Goal: Information Seeking & Learning: Learn about a topic

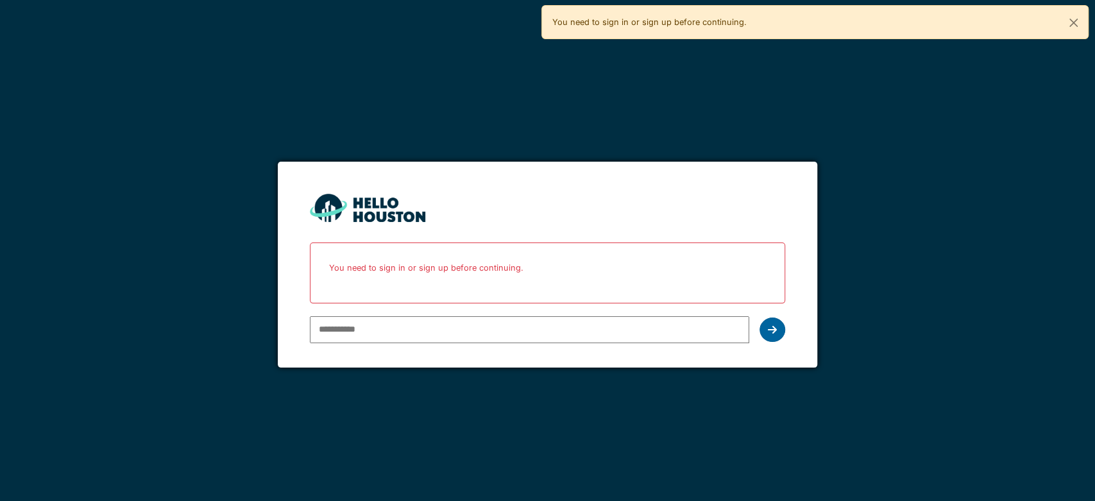
type input "**********"
click at [774, 322] on div at bounding box center [772, 329] width 26 height 24
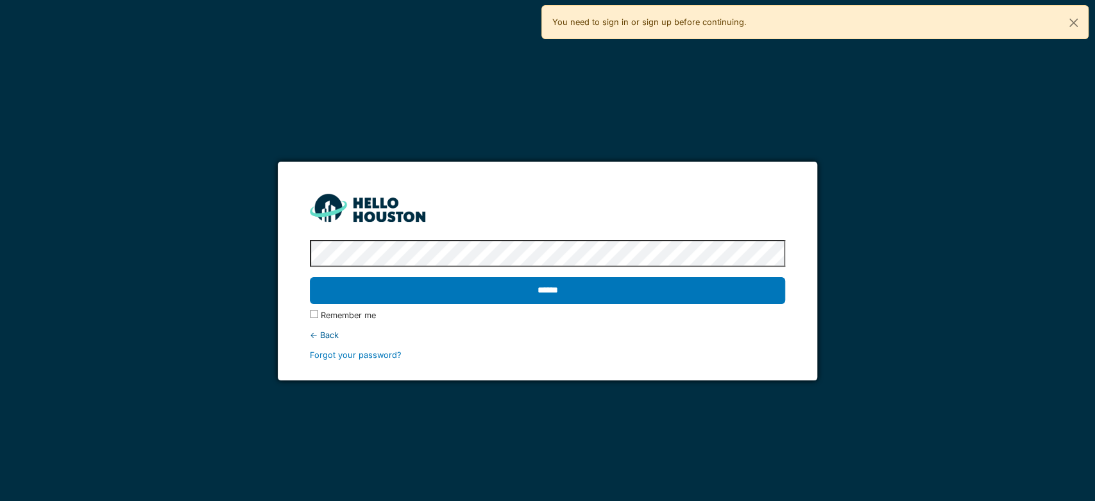
click at [773, 332] on div "← Back" at bounding box center [547, 335] width 475 height 12
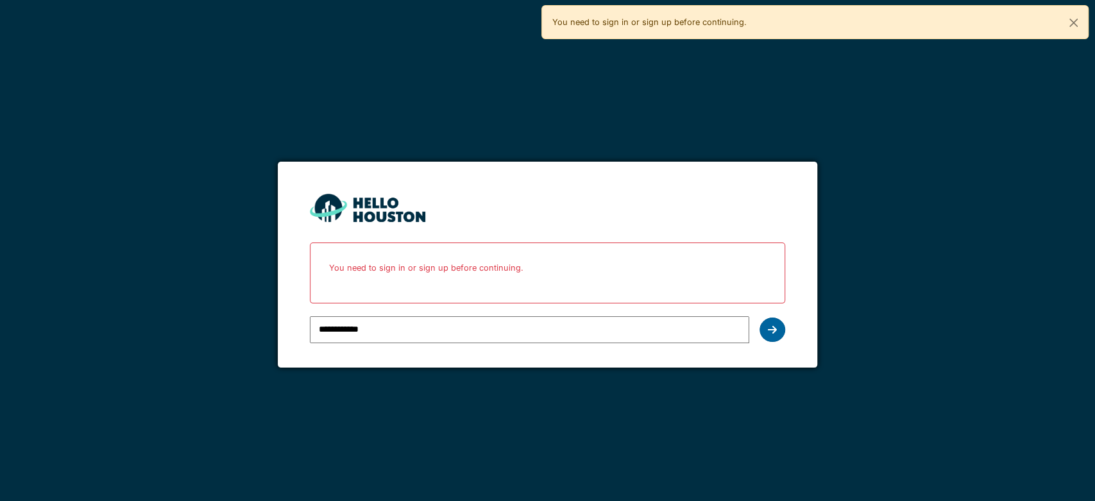
click at [771, 330] on icon at bounding box center [772, 330] width 9 height 10
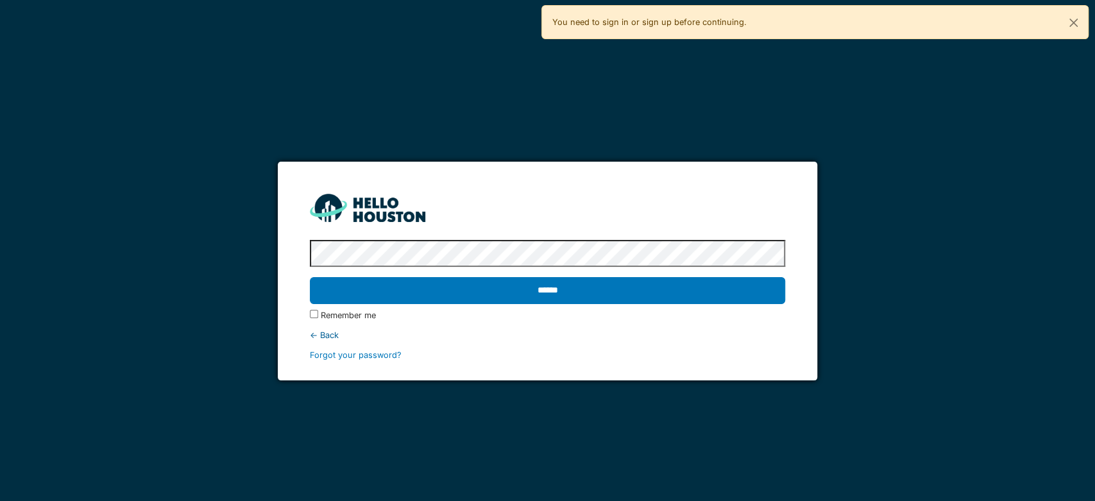
click at [321, 314] on label "Remember me" at bounding box center [348, 315] width 55 height 12
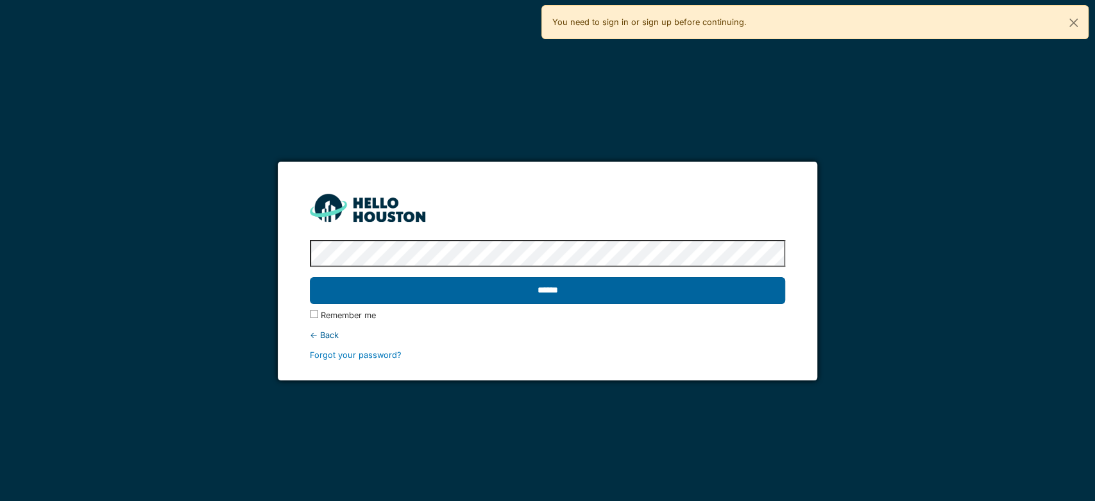
click at [502, 298] on input "******" at bounding box center [547, 290] width 475 height 27
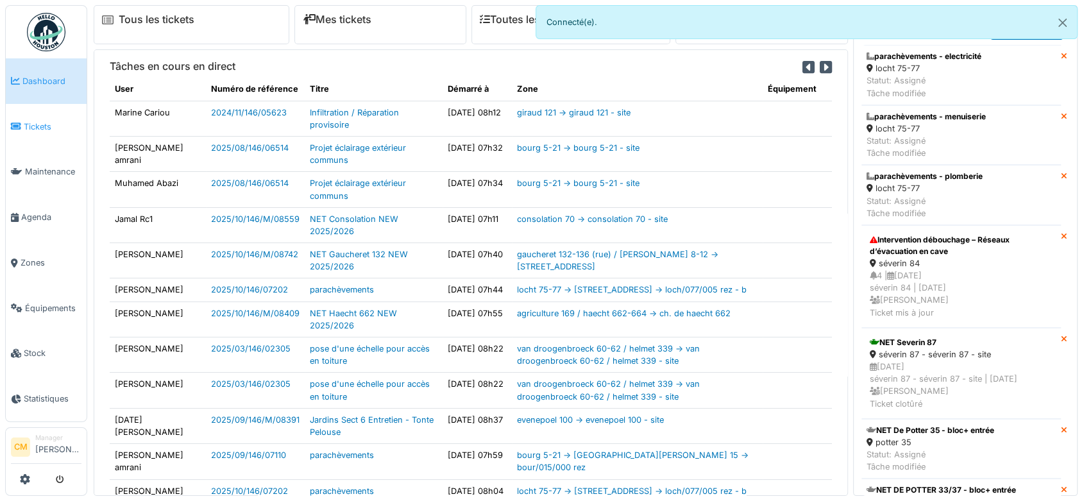
click at [35, 123] on span "Tickets" at bounding box center [53, 127] width 58 height 12
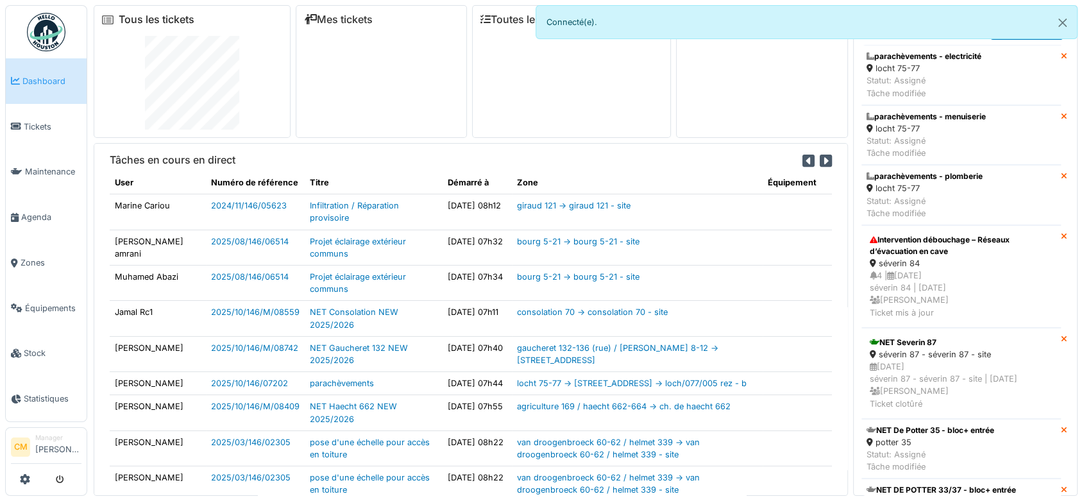
click at [156, 19] on link "Tous les tickets" at bounding box center [157, 19] width 76 height 12
click at [24, 258] on span "Zones" at bounding box center [51, 263] width 61 height 12
click at [1066, 24] on button "Close" at bounding box center [1062, 23] width 29 height 34
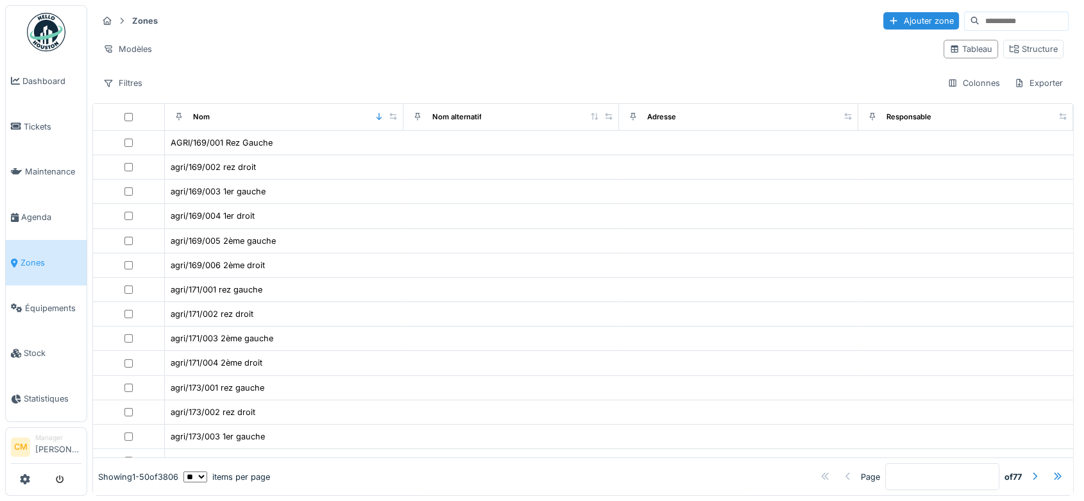
click at [979, 25] on input at bounding box center [1023, 21] width 89 height 18
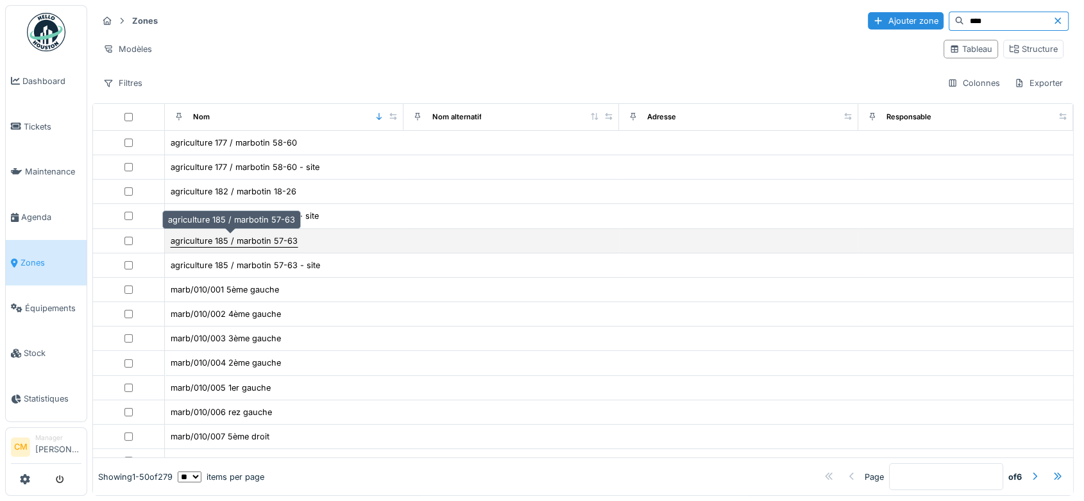
click at [180, 239] on div "agriculture 185 / marbotin 57-63" at bounding box center [234, 241] width 127 height 12
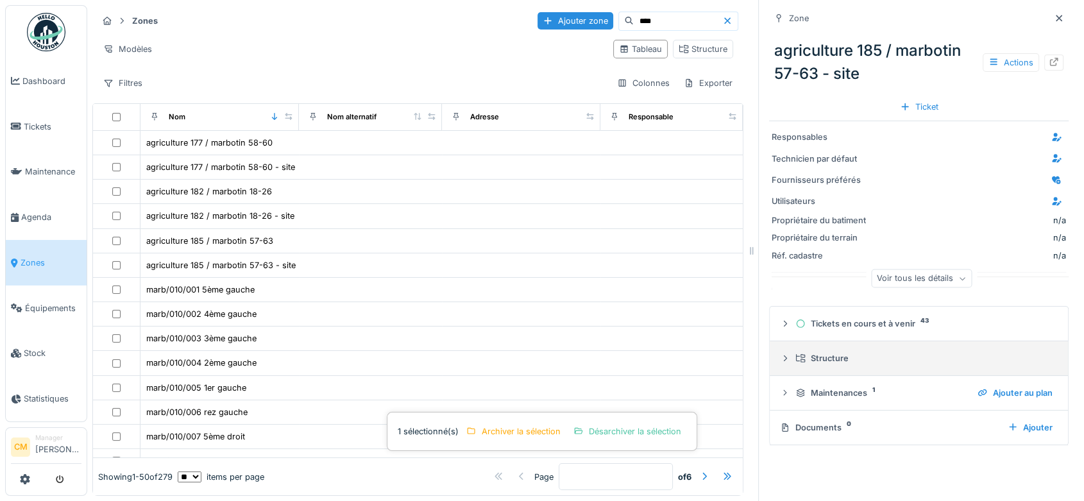
click at [780, 360] on icon at bounding box center [785, 358] width 10 height 8
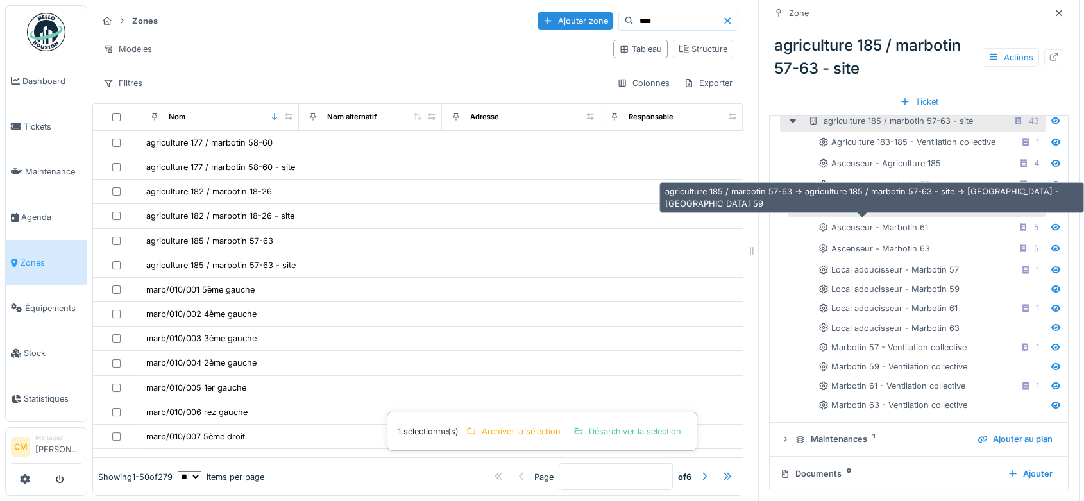
scroll to position [210, 0]
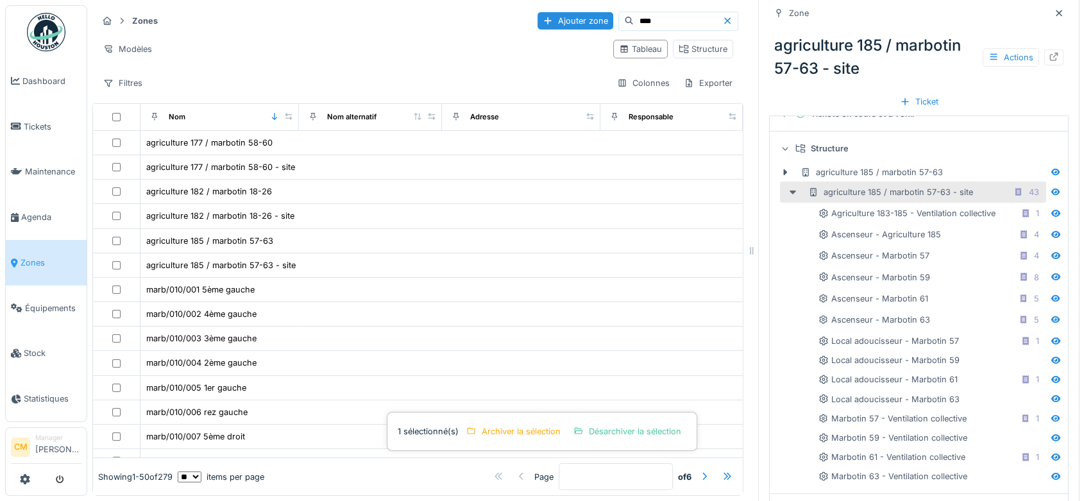
click at [790, 192] on icon at bounding box center [793, 192] width 6 height 4
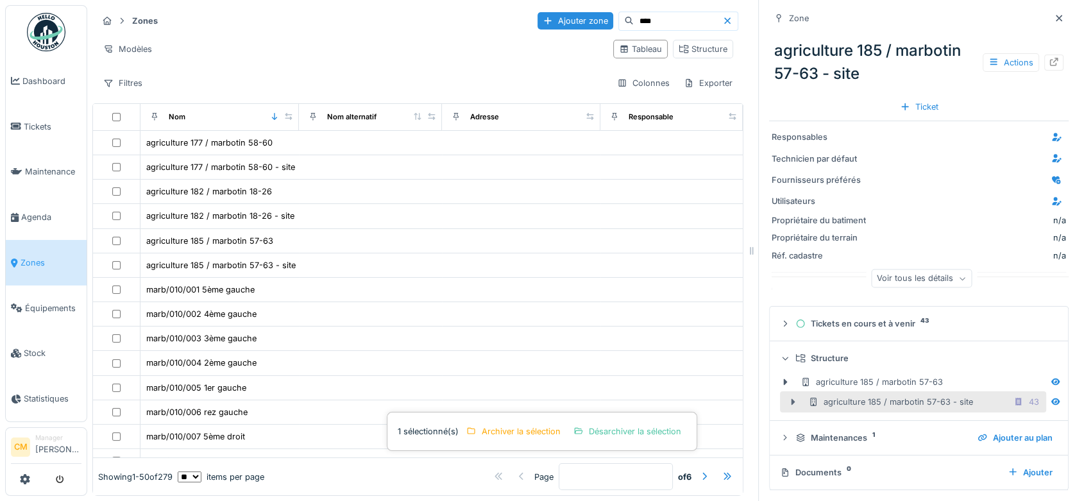
scroll to position [0, 0]
click at [818, 384] on div "agriculture 185 / marbotin 57-63" at bounding box center [871, 382] width 142 height 12
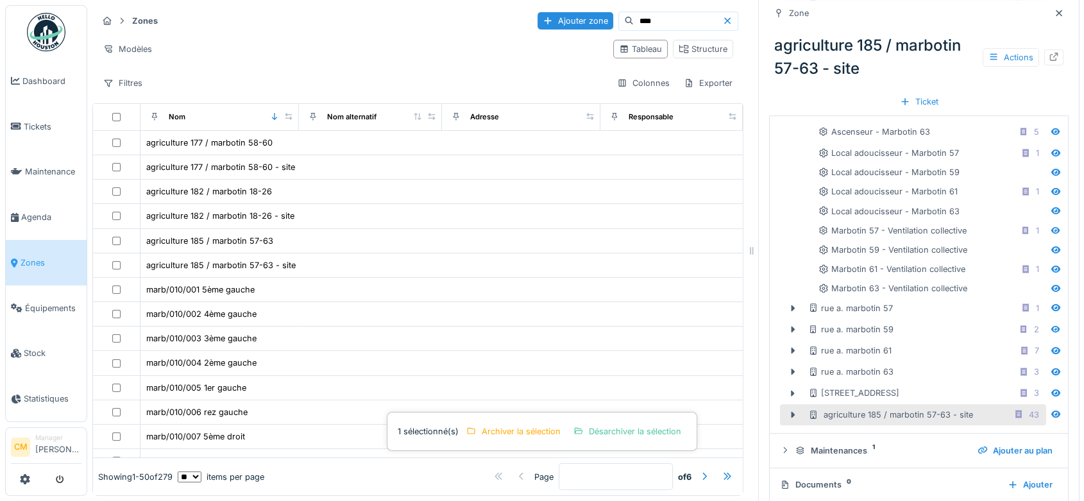
scroll to position [408, 0]
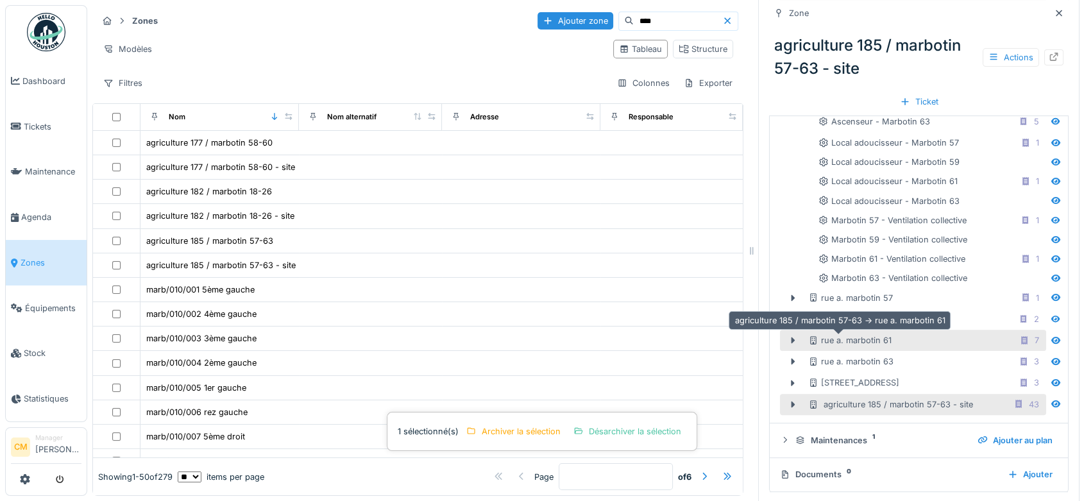
click at [831, 342] on div "rue a. marbotin 61" at bounding box center [849, 340] width 83 height 12
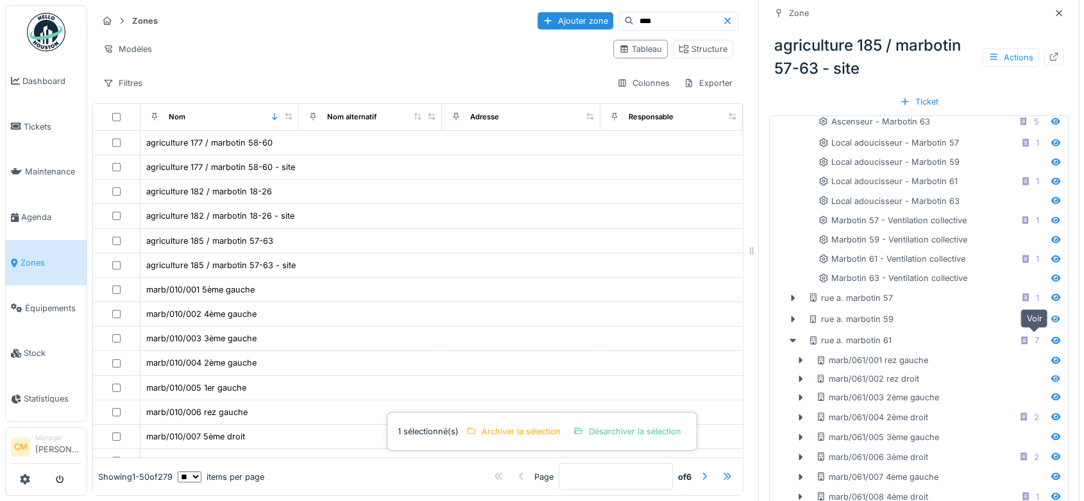
click at [1051, 341] on icon at bounding box center [1056, 340] width 10 height 8
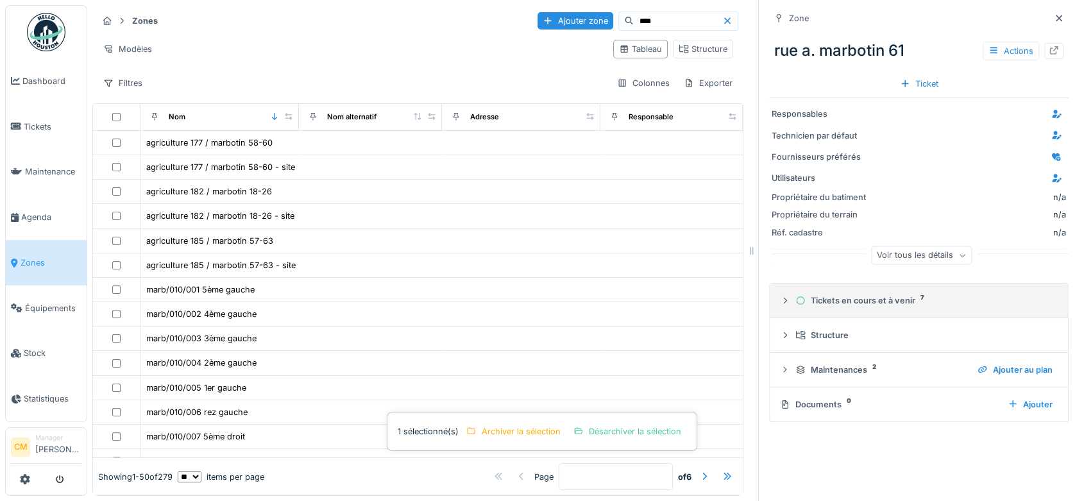
click at [840, 305] on div "Tickets en cours et à venir 7" at bounding box center [923, 300] width 257 height 12
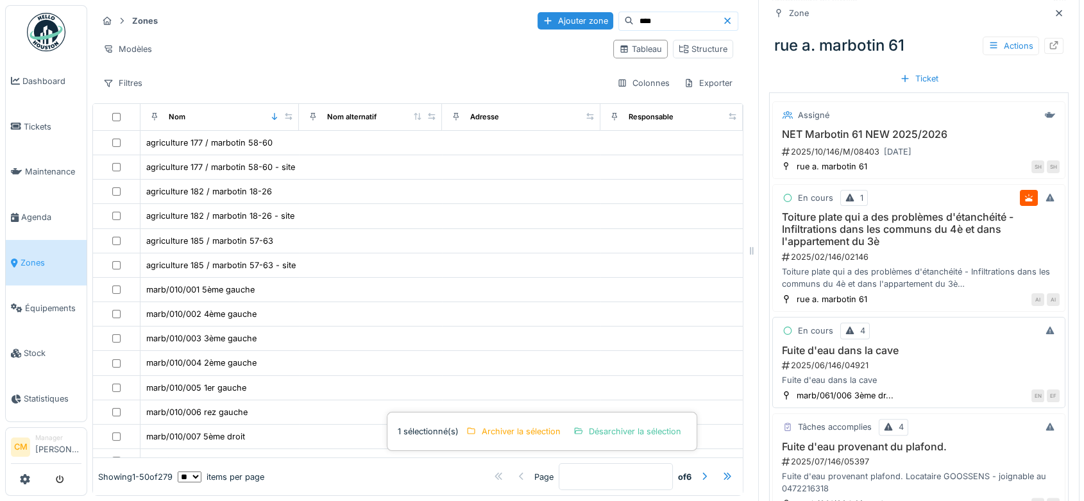
scroll to position [427, 0]
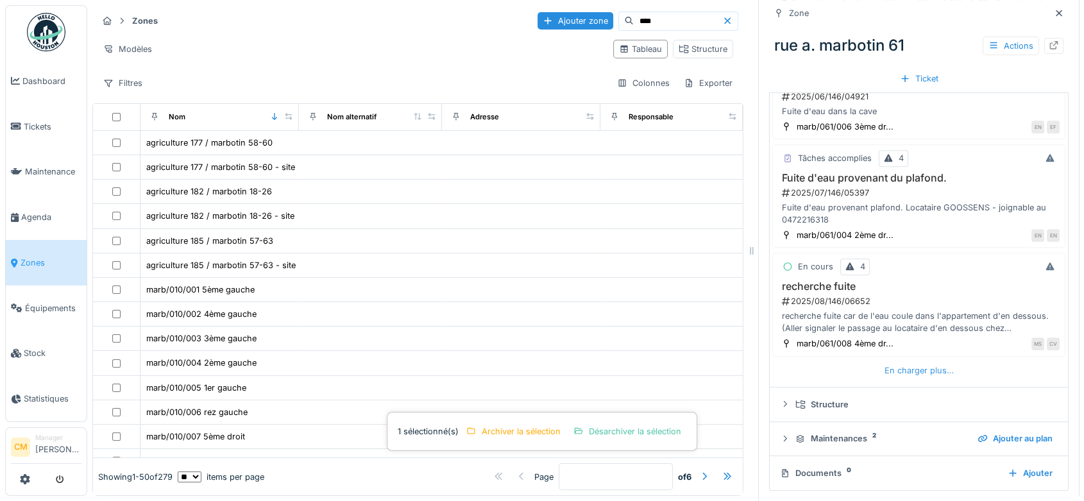
click at [911, 367] on div "En charger plus…" at bounding box center [919, 370] width 80 height 17
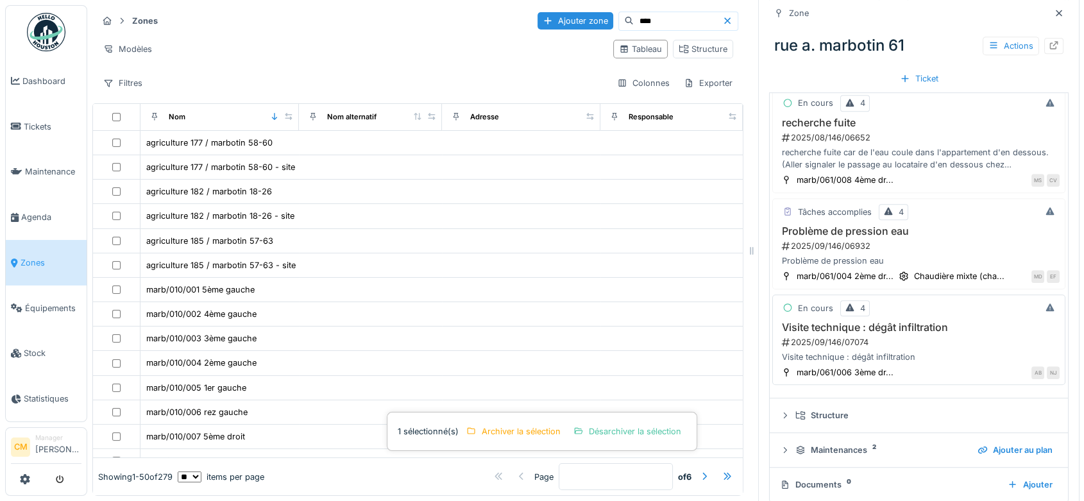
scroll to position [657, 0]
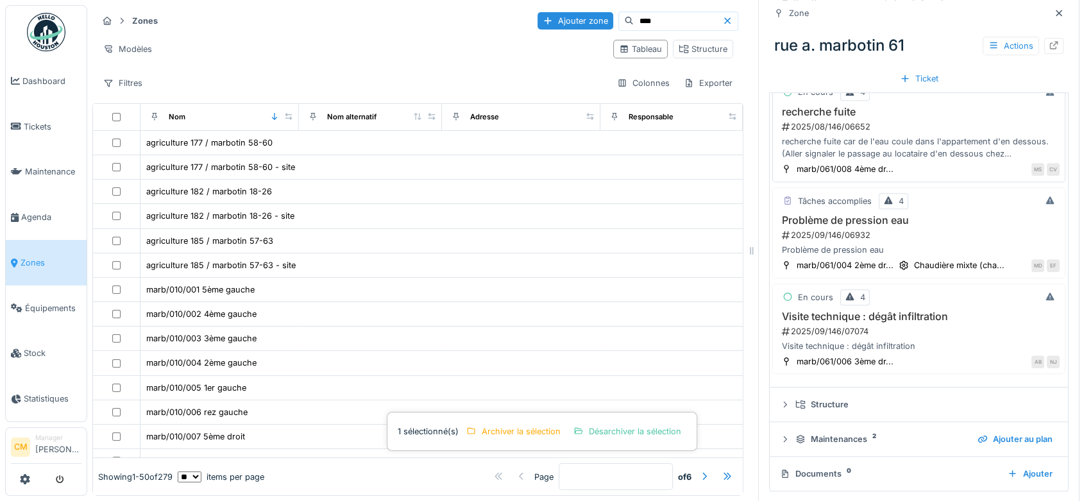
click at [811, 127] on div "2025/08/146/06652" at bounding box center [920, 127] width 279 height 12
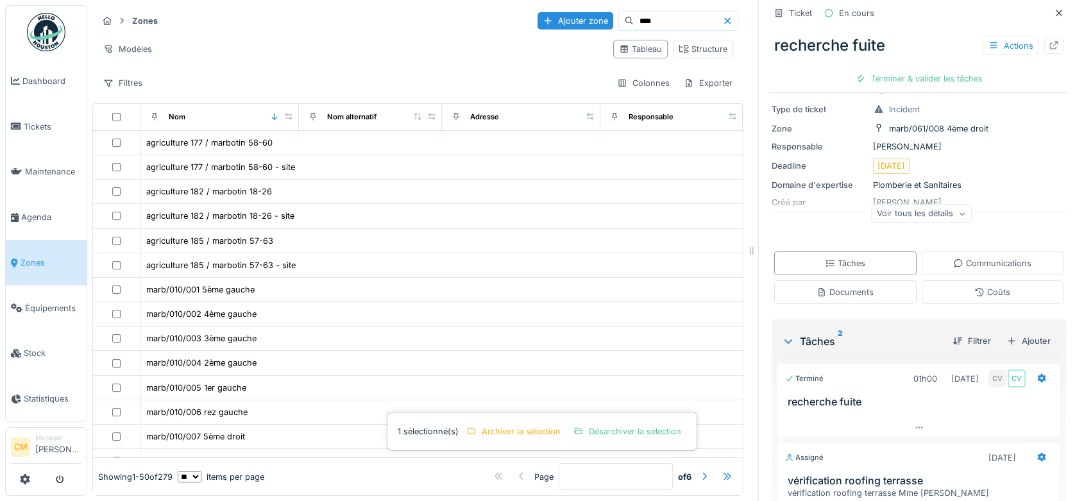
scroll to position [224, 0]
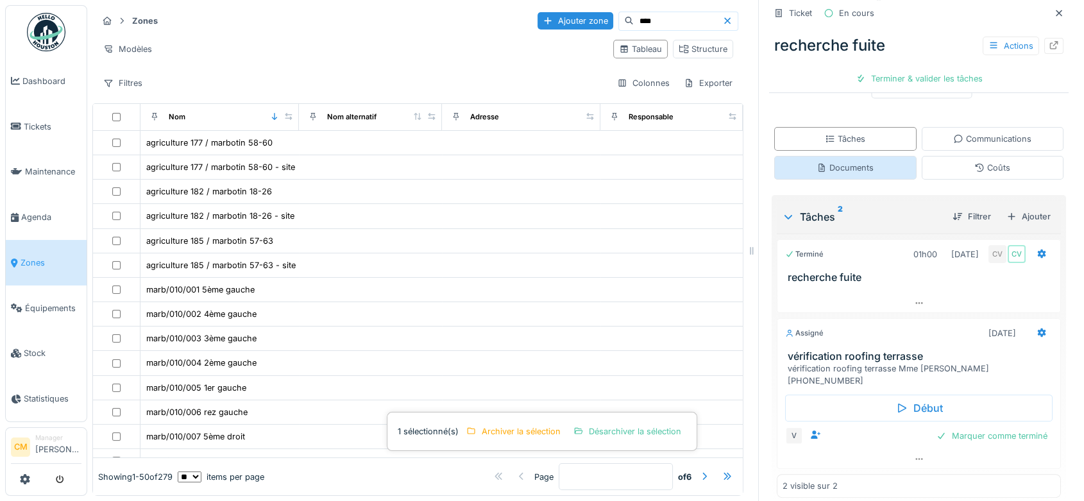
click at [846, 171] on div "Documents" at bounding box center [844, 168] width 57 height 12
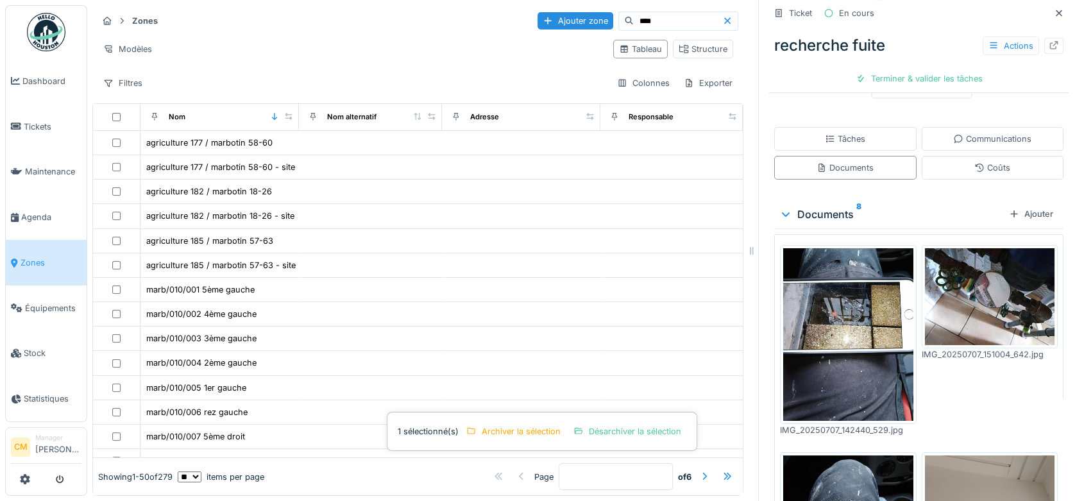
click at [848, 301] on img at bounding box center [848, 334] width 130 height 173
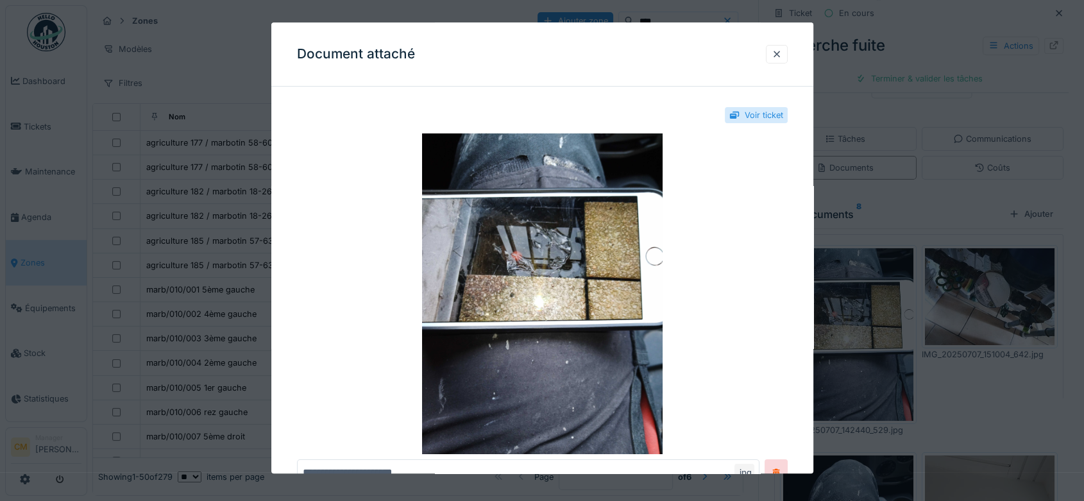
click at [756, 118] on div "Voir ticket" at bounding box center [764, 115] width 38 height 12
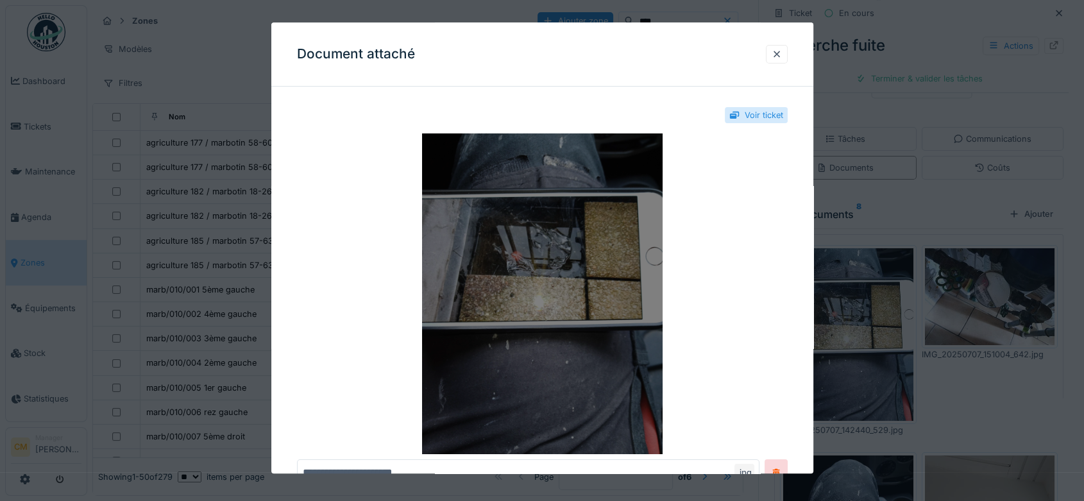
click at [549, 235] on img at bounding box center [542, 293] width 491 height 321
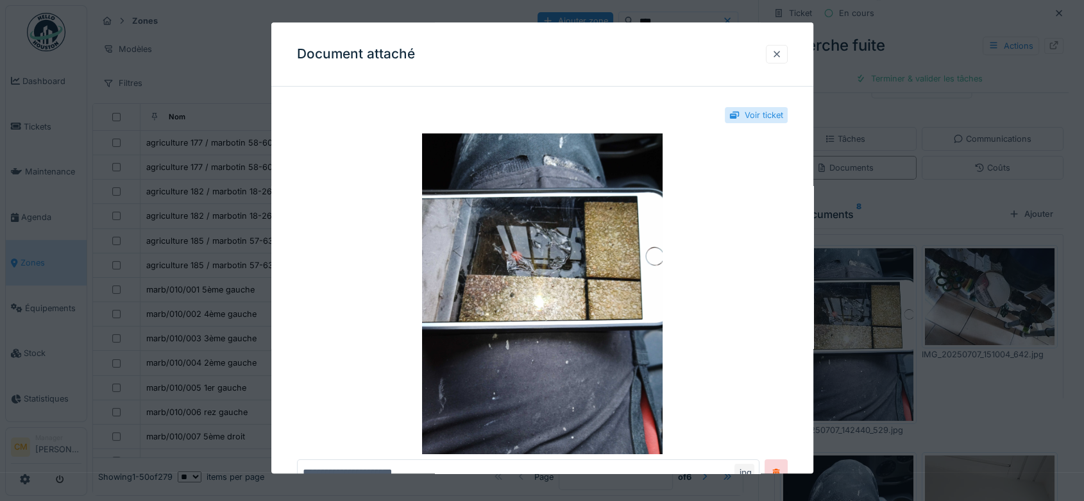
click at [781, 56] on div at bounding box center [777, 54] width 10 height 12
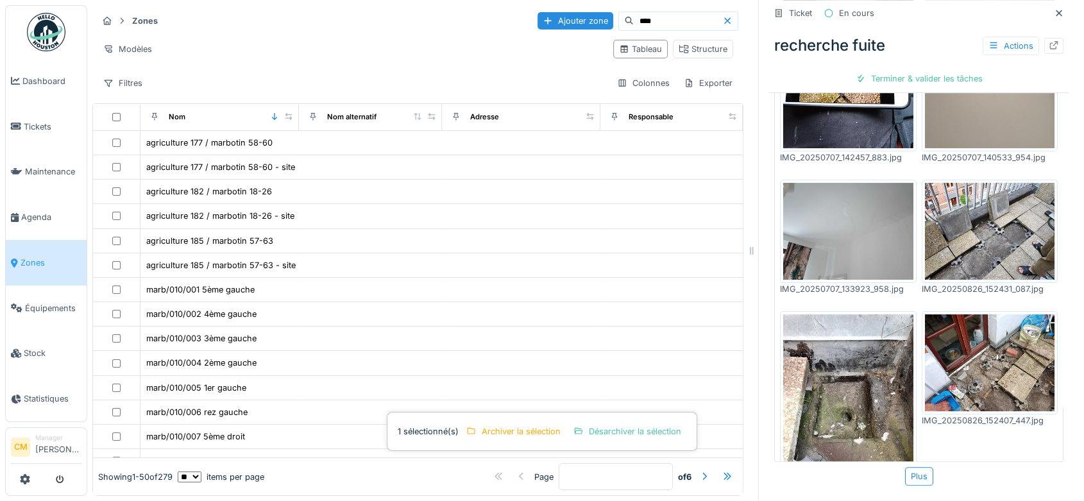
scroll to position [10, 0]
click at [1050, 41] on icon at bounding box center [1054, 45] width 8 height 8
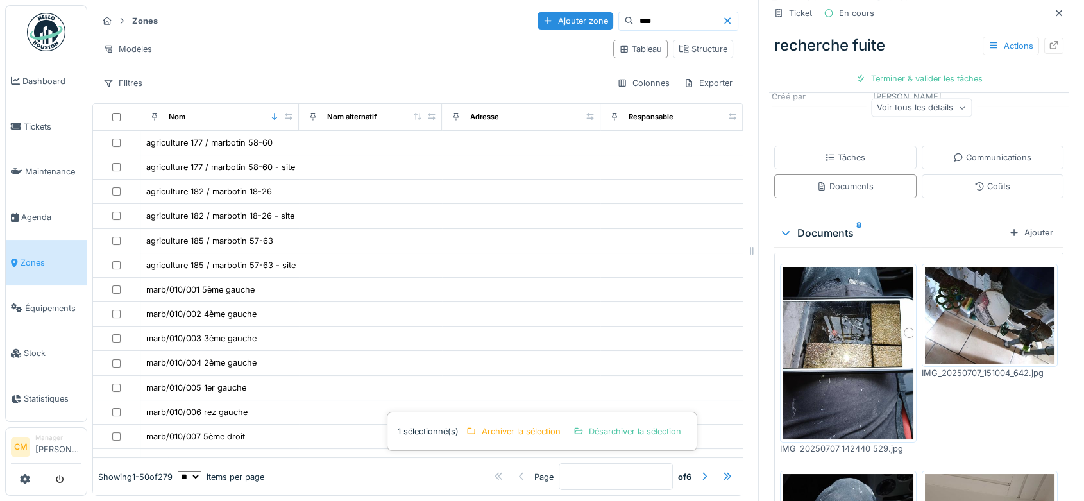
scroll to position [0, 0]
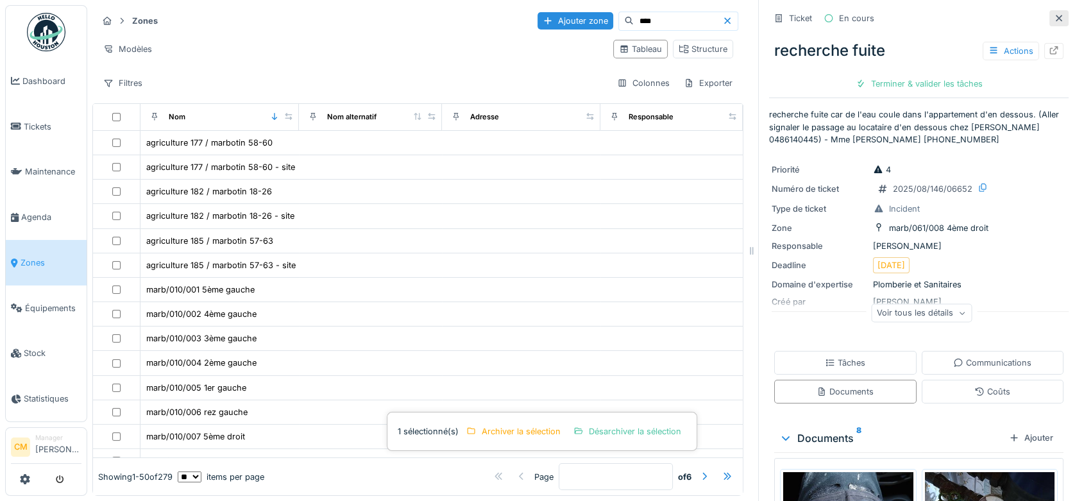
click at [1054, 14] on icon at bounding box center [1059, 18] width 10 height 8
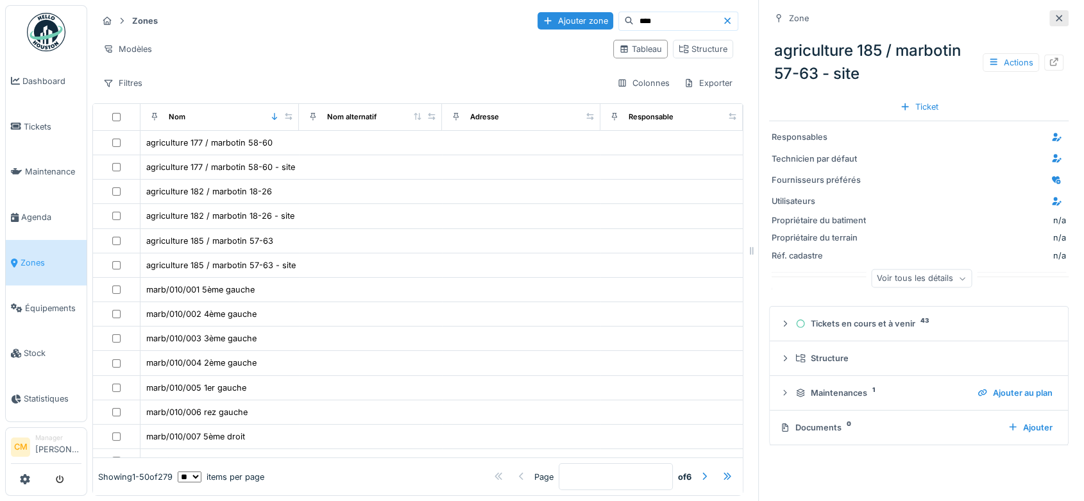
click at [1054, 19] on icon at bounding box center [1059, 18] width 10 height 8
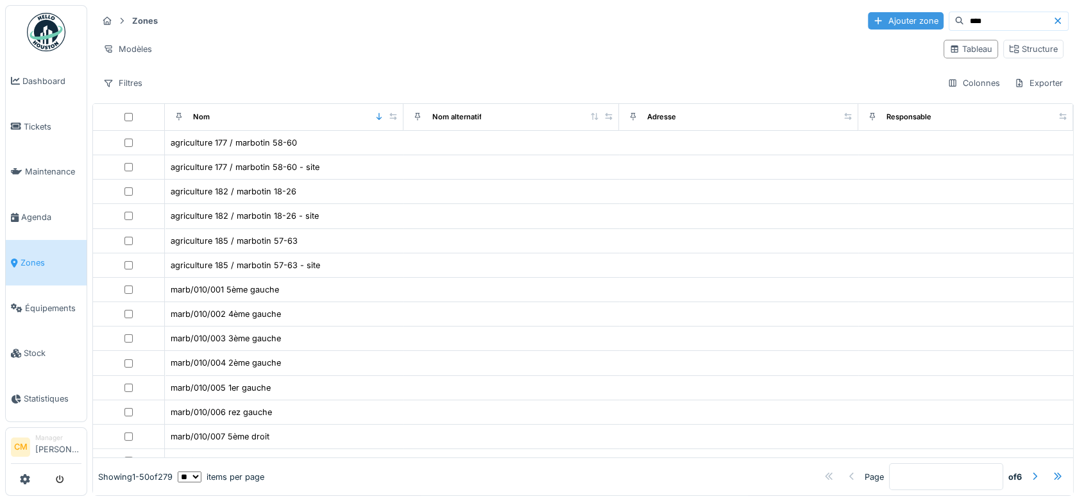
drag, startPoint x: 947, startPoint y: 16, endPoint x: 897, endPoint y: 24, distance: 50.7
click at [897, 24] on div "Ajouter zone ****" at bounding box center [968, 21] width 201 height 19
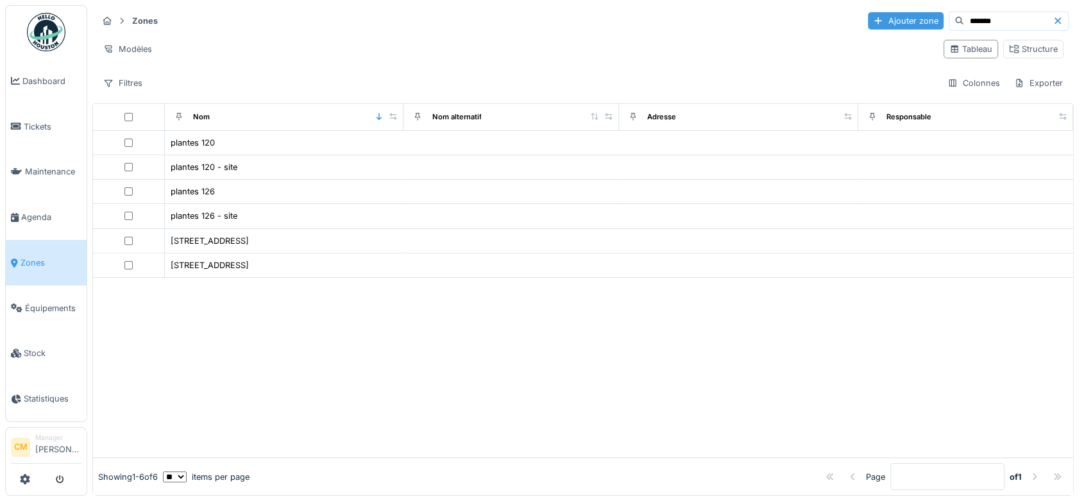
type input "*******"
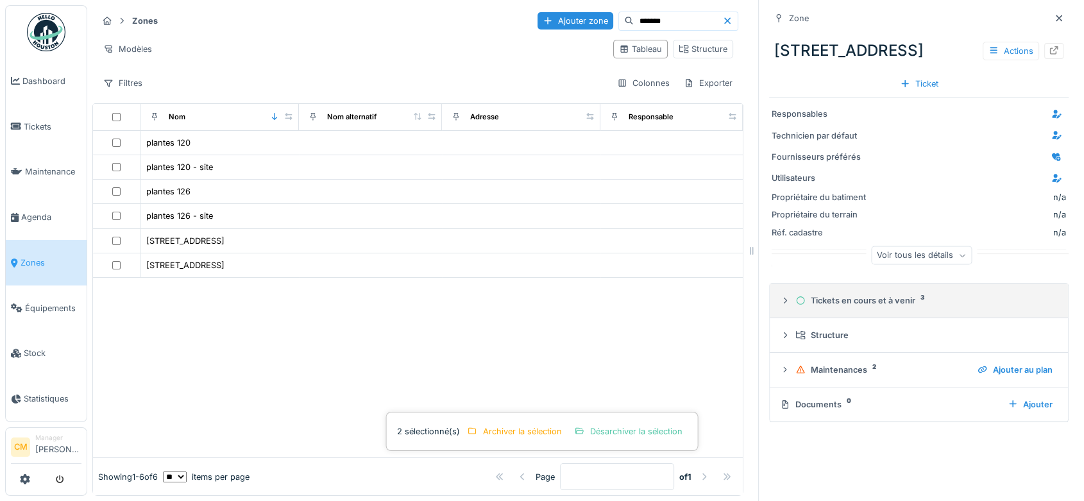
click at [875, 299] on div "Tickets en cours et à venir 3" at bounding box center [923, 300] width 257 height 12
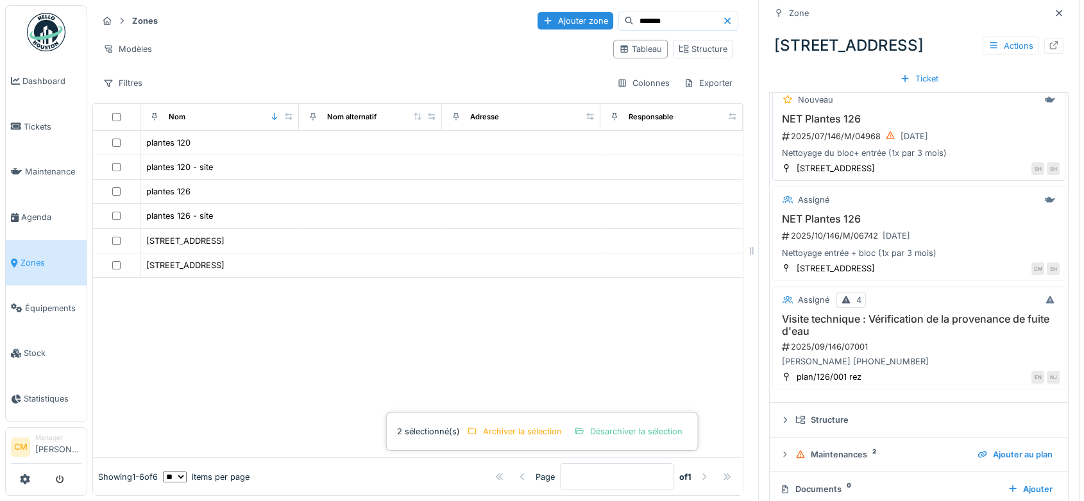
scroll to position [245, 0]
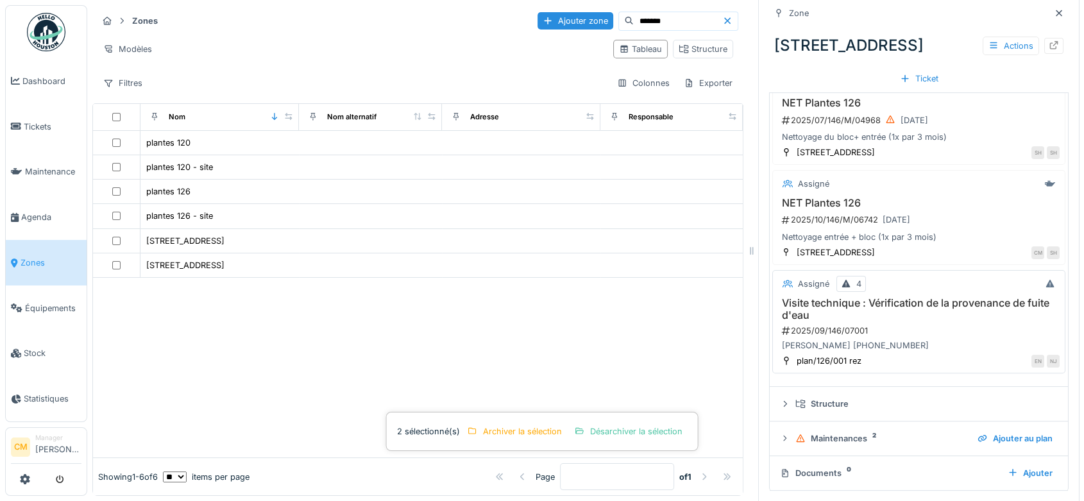
click at [808, 307] on h3 "Visite technique : Vérification de la provenance de fuite d'eau" at bounding box center [919, 309] width 282 height 24
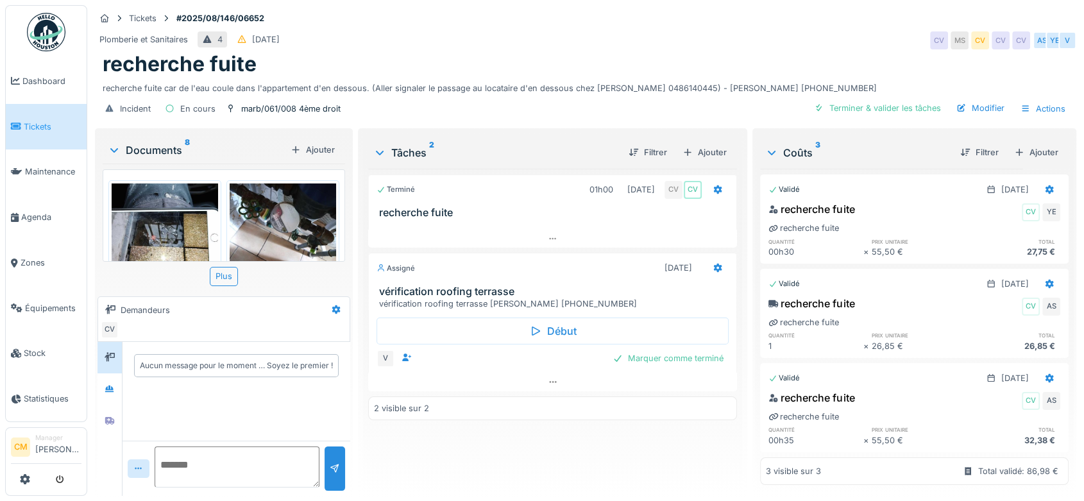
scroll to position [10, 0]
click at [110, 385] on icon at bounding box center [110, 389] width 10 height 8
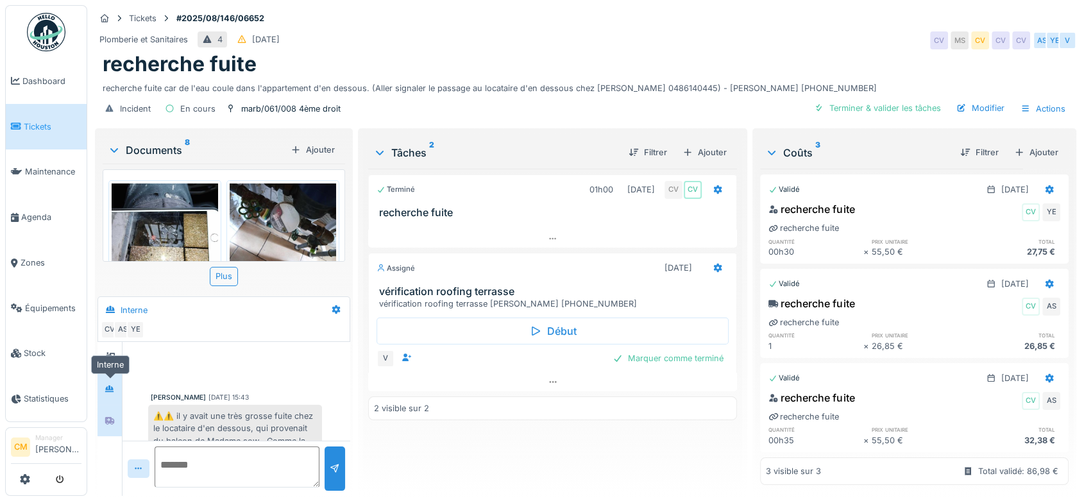
scroll to position [103, 0]
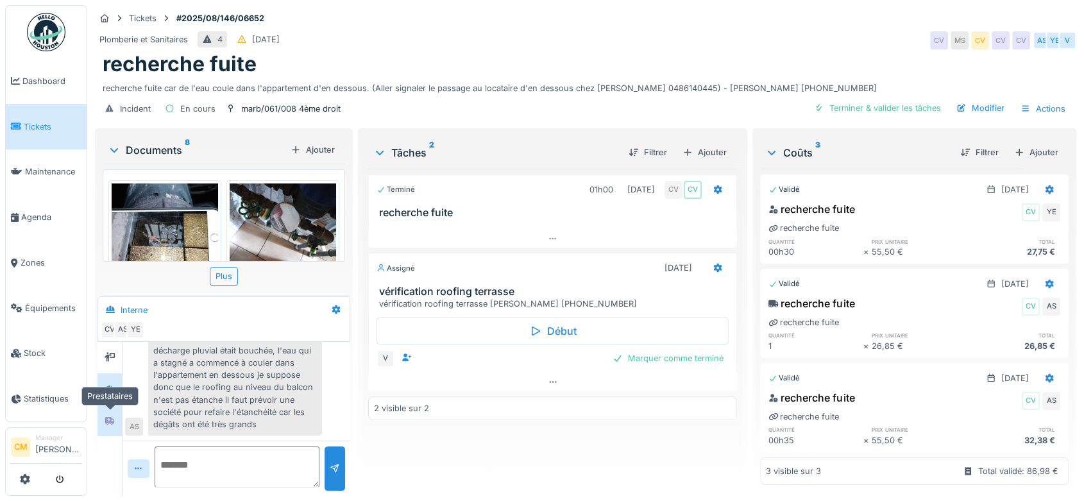
click at [106, 417] on icon at bounding box center [109, 421] width 9 height 8
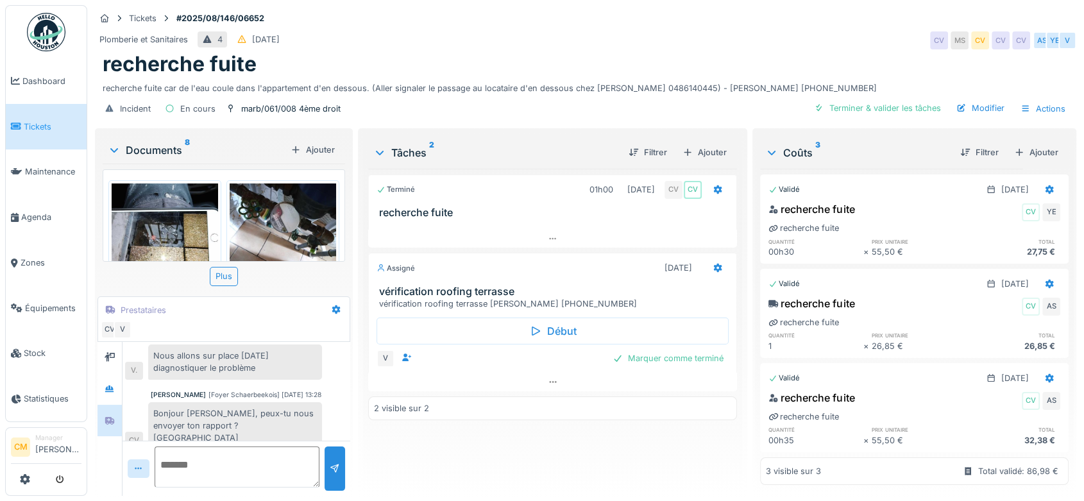
scroll to position [71, 0]
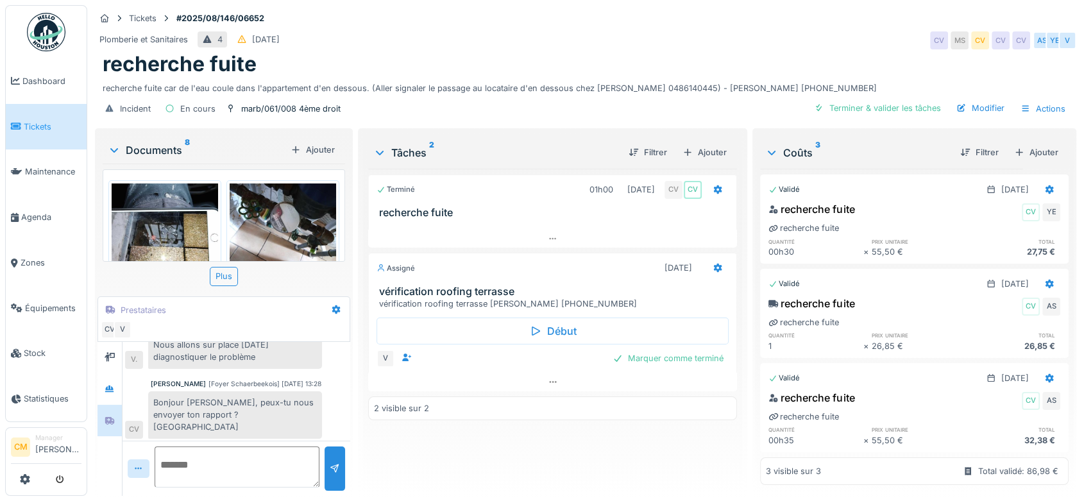
click at [150, 142] on div "Documents 8" at bounding box center [197, 149] width 178 height 15
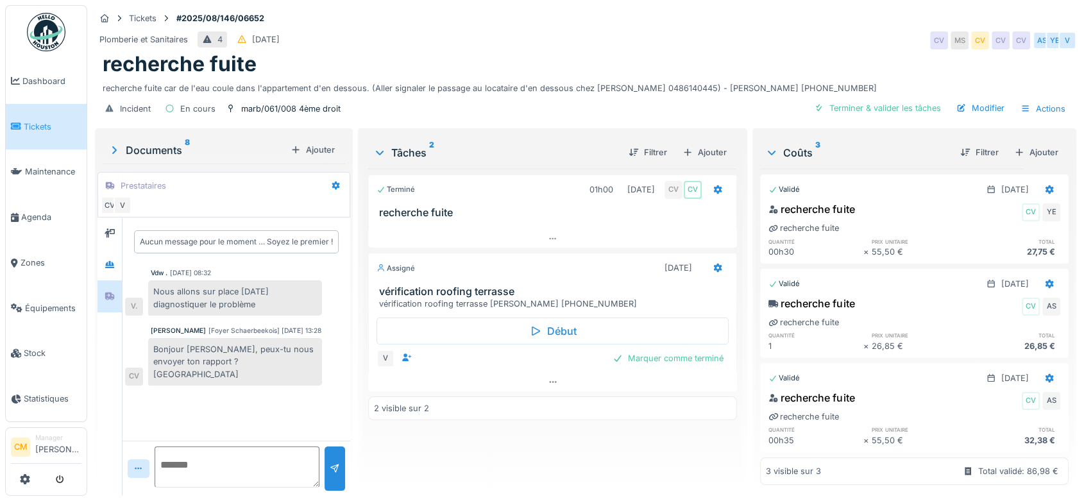
scroll to position [0, 0]
click at [154, 142] on div "Documents 8" at bounding box center [197, 149] width 178 height 15
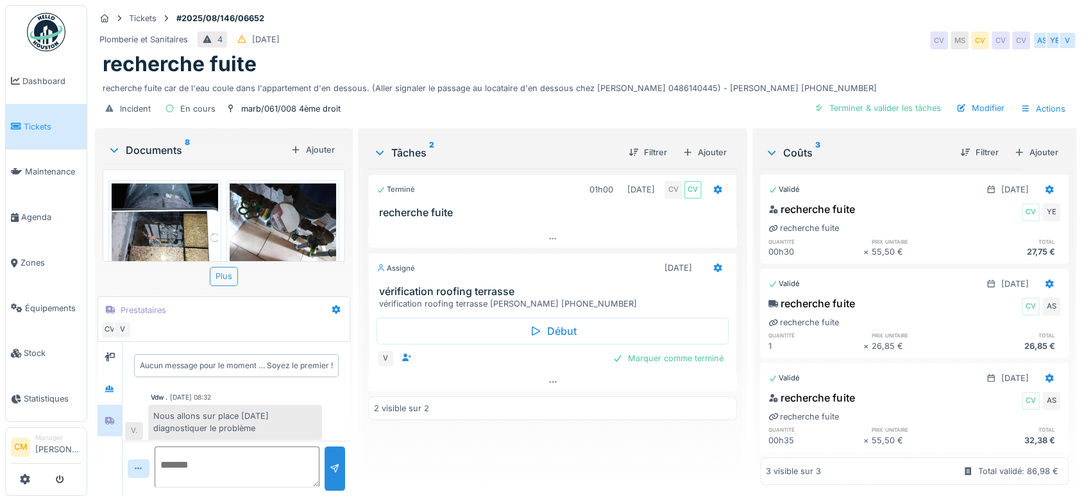
click at [223, 267] on div "Plus" at bounding box center [224, 276] width 28 height 19
click at [158, 214] on img at bounding box center [165, 254] width 106 height 142
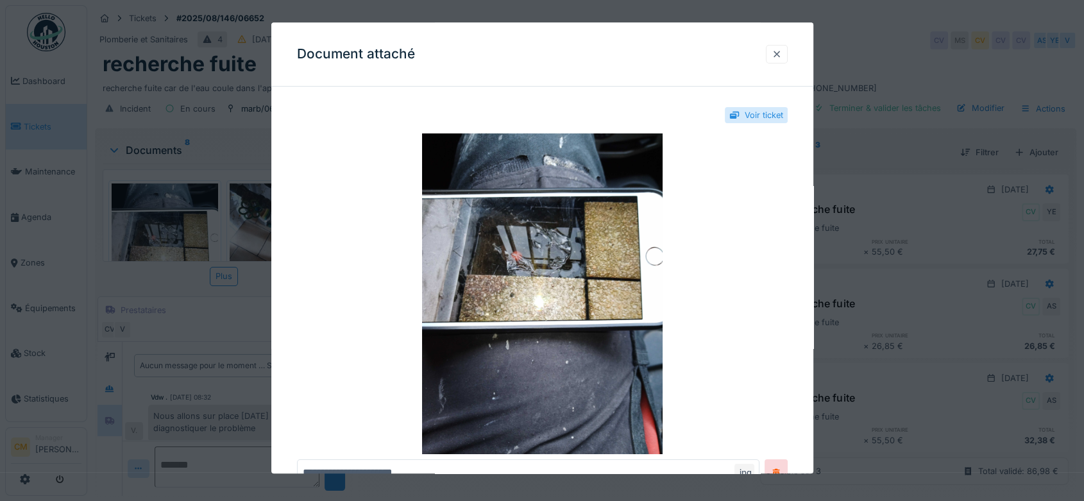
click at [777, 55] on div at bounding box center [777, 54] width 10 height 12
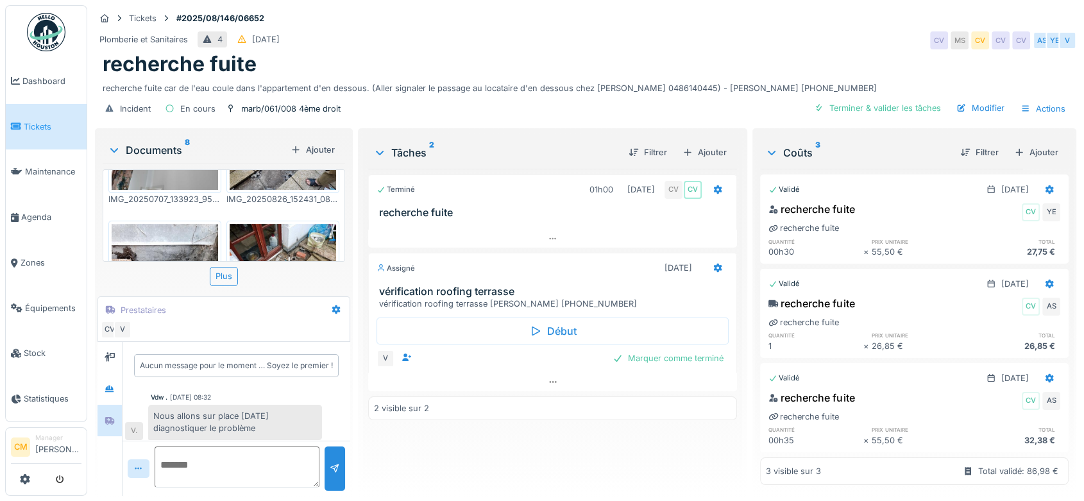
scroll to position [427, 0]
click at [224, 269] on div "Plus" at bounding box center [224, 276] width 28 height 19
click at [114, 144] on icon at bounding box center [114, 150] width 10 height 13
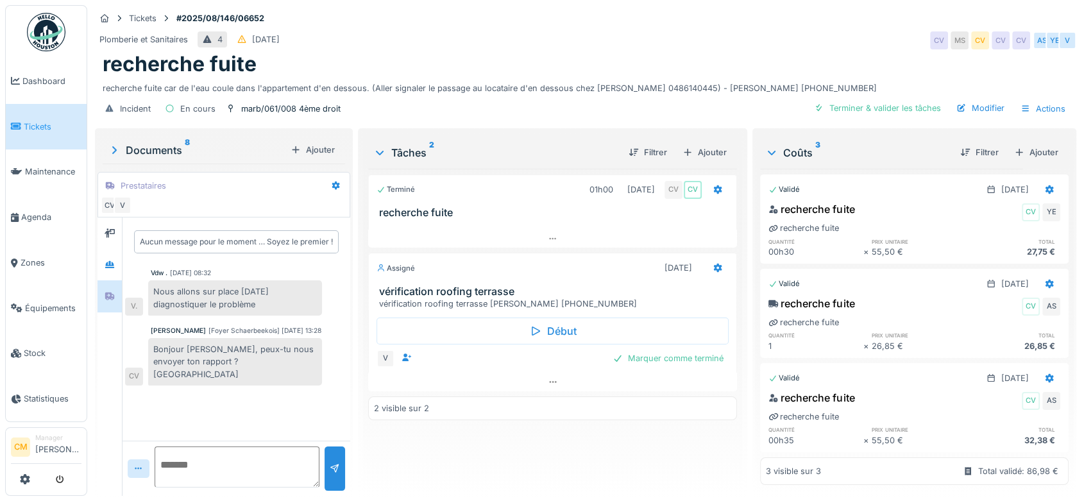
scroll to position [409, 0]
click at [114, 146] on icon at bounding box center [114, 150] width 4 height 8
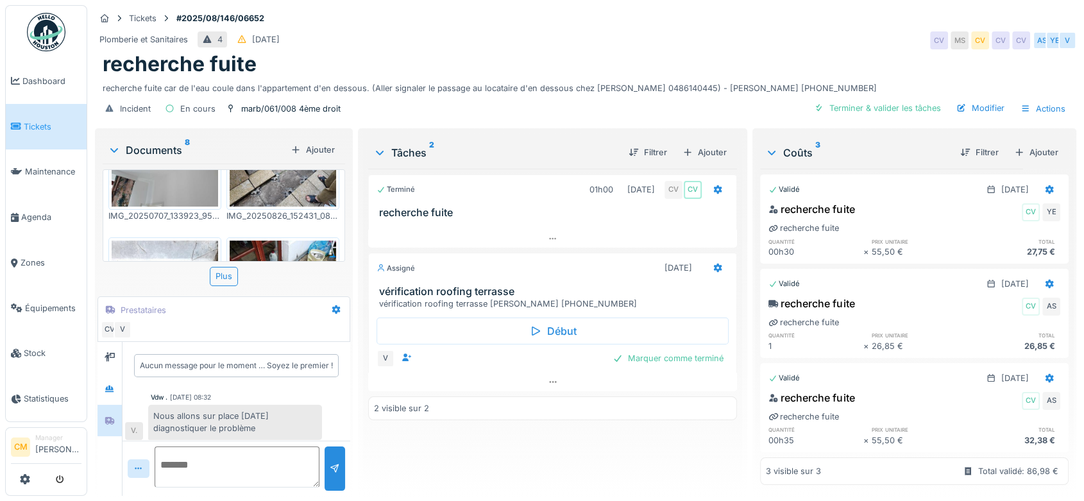
scroll to position [427, 0]
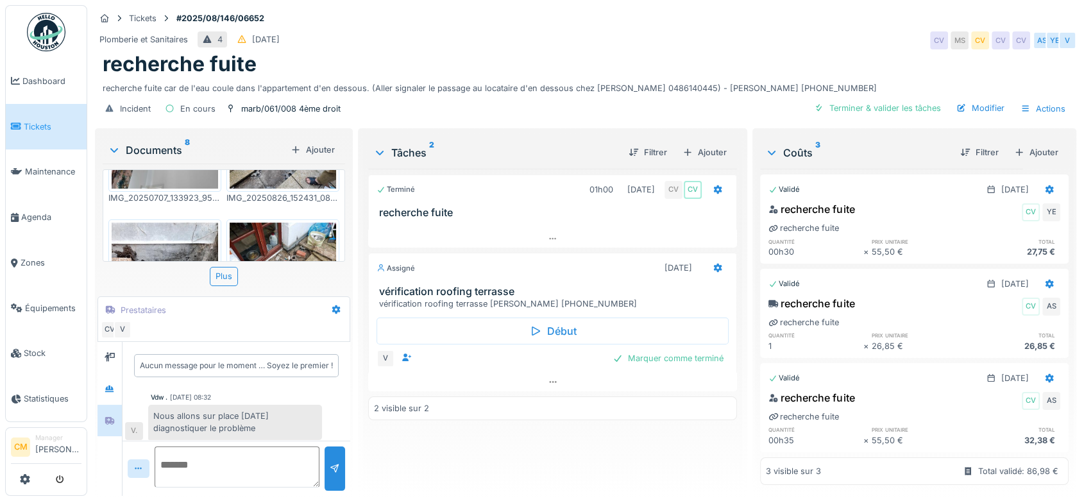
click at [300, 226] on img at bounding box center [283, 263] width 106 height 80
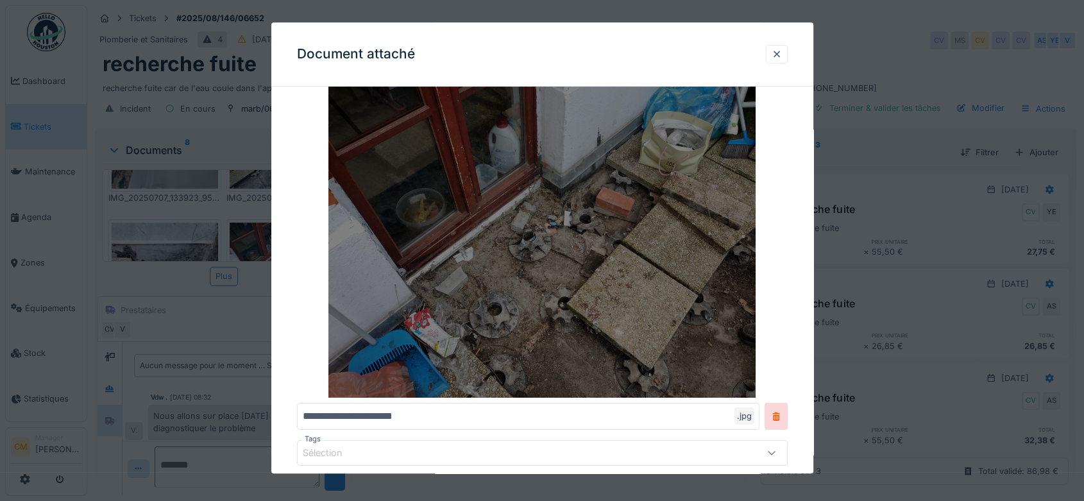
scroll to position [121, 0]
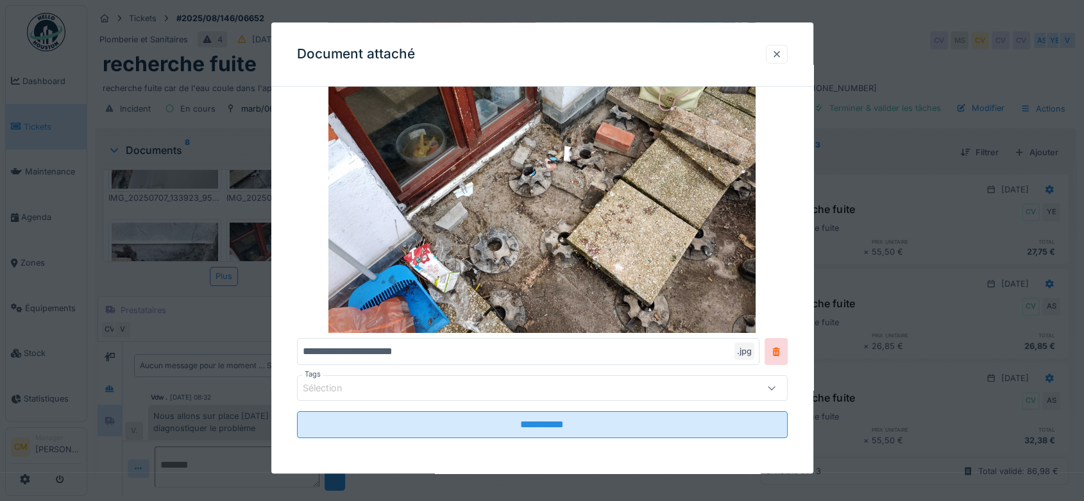
click at [778, 51] on div at bounding box center [777, 54] width 10 height 12
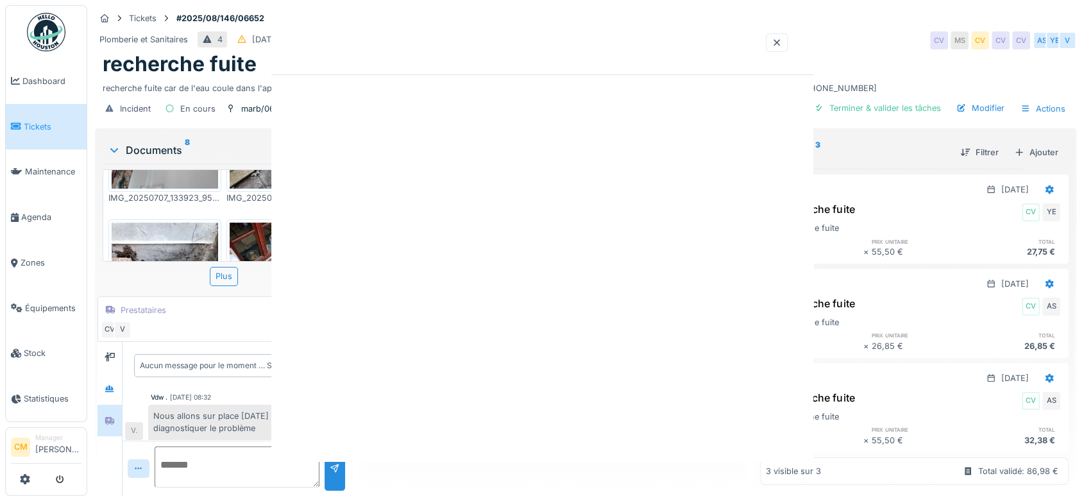
scroll to position [0, 0]
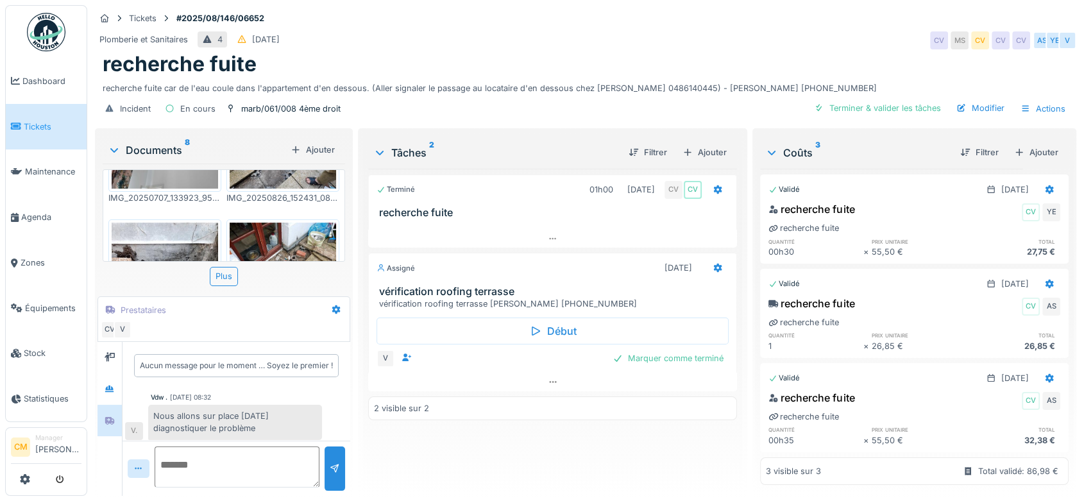
click at [162, 225] on img at bounding box center [165, 294] width 106 height 142
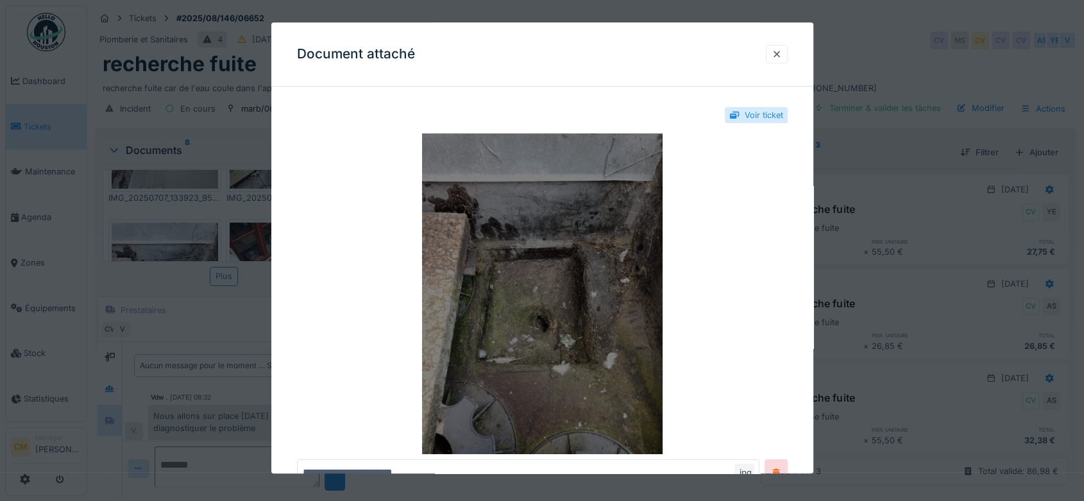
click at [626, 257] on img at bounding box center [542, 293] width 491 height 321
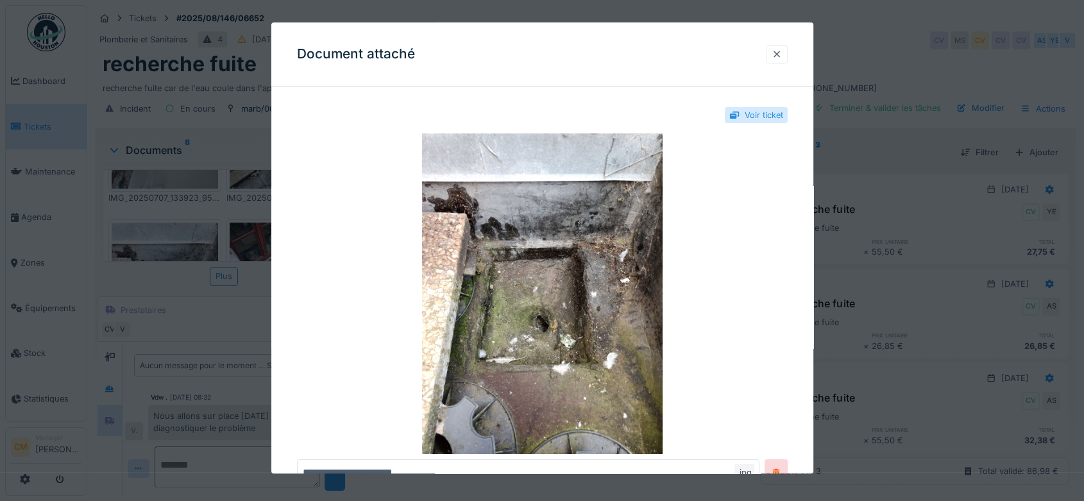
click at [781, 55] on div at bounding box center [777, 54] width 10 height 12
